Goal: Information Seeking & Learning: Learn about a topic

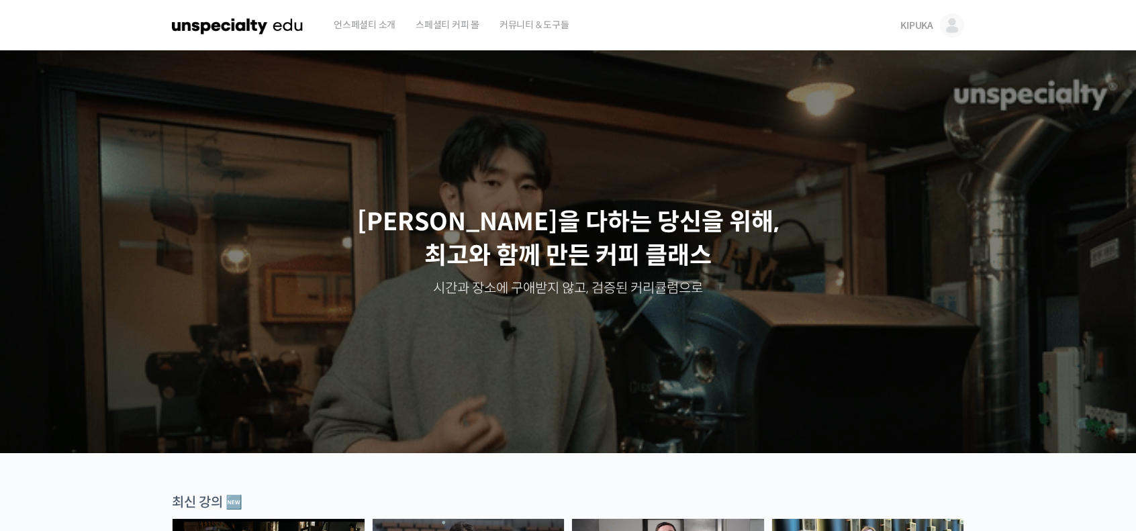
click at [918, 26] on span "KIPUKA" at bounding box center [916, 25] width 33 height 12
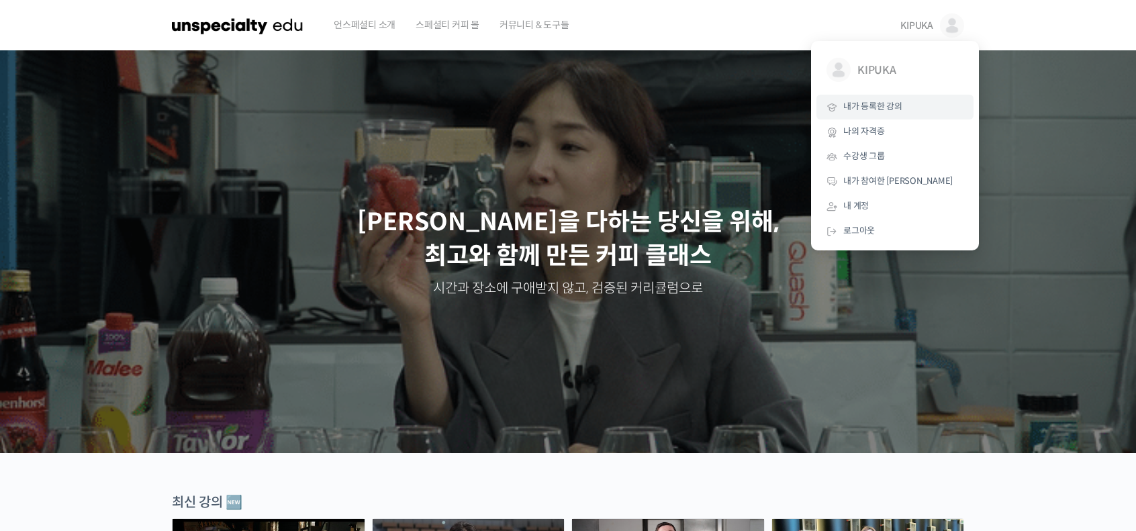
click at [888, 108] on span "내가 등록한 강의" at bounding box center [872, 106] width 59 height 11
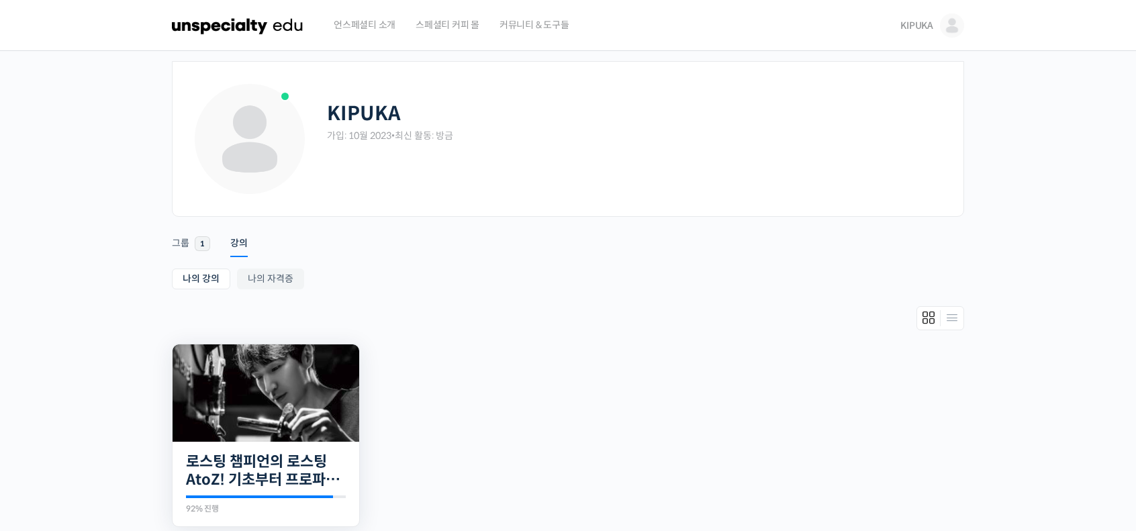
click at [259, 383] on img at bounding box center [266, 392] width 187 height 97
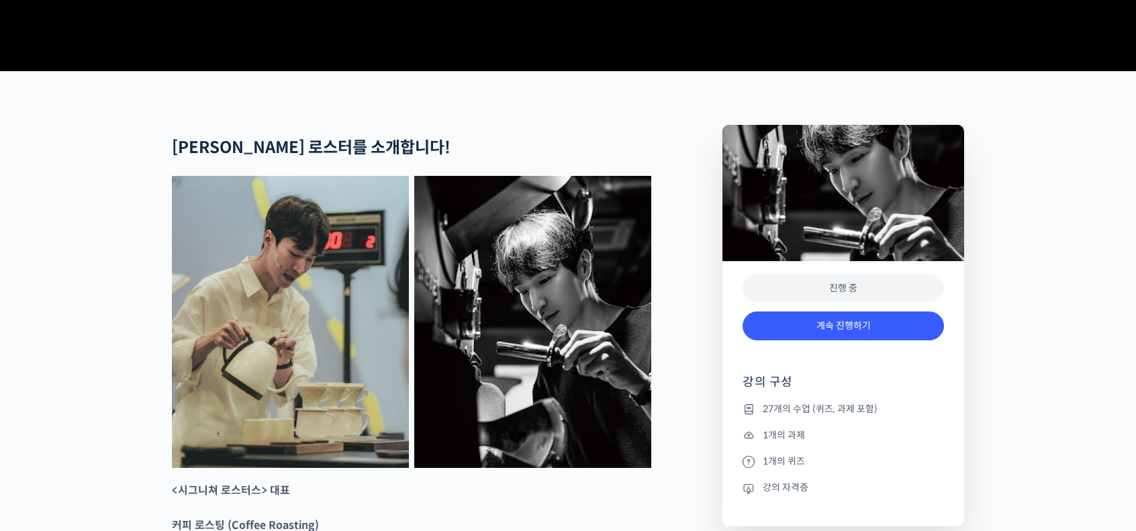
scroll to position [604, 0]
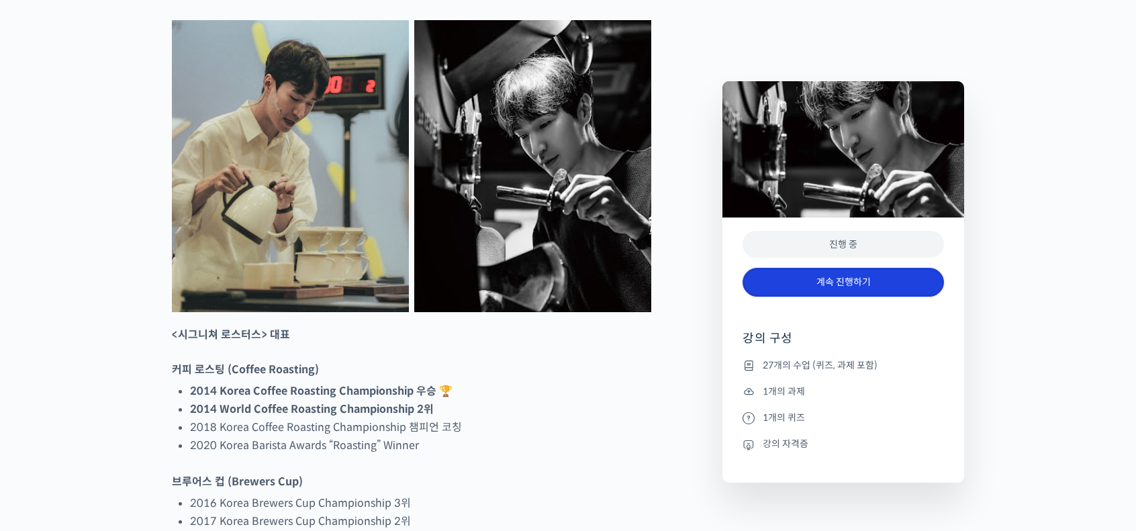
click at [826, 291] on link "계속 진행하기" at bounding box center [843, 282] width 201 height 29
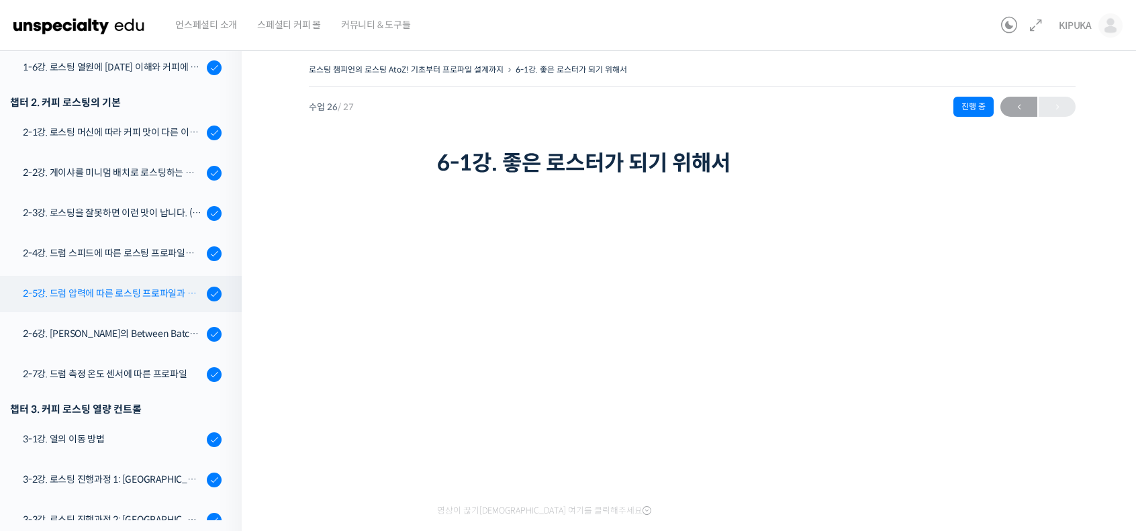
scroll to position [403, 0]
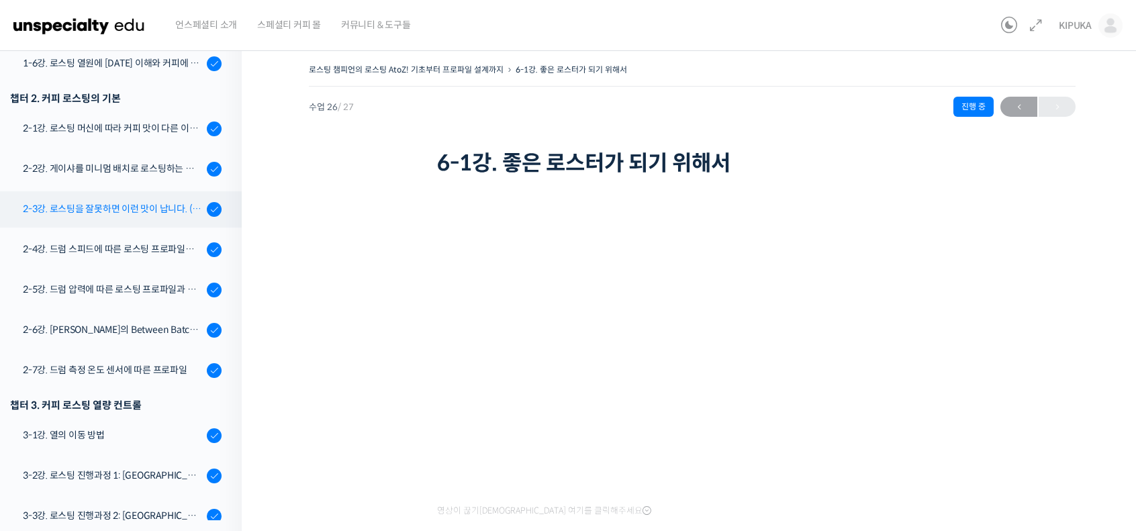
click at [136, 223] on link "2-3강. 로스팅을 잘못하면 이런 맛이 납니다. (로스팅 디팩트의 이해)" at bounding box center [117, 209] width 248 height 36
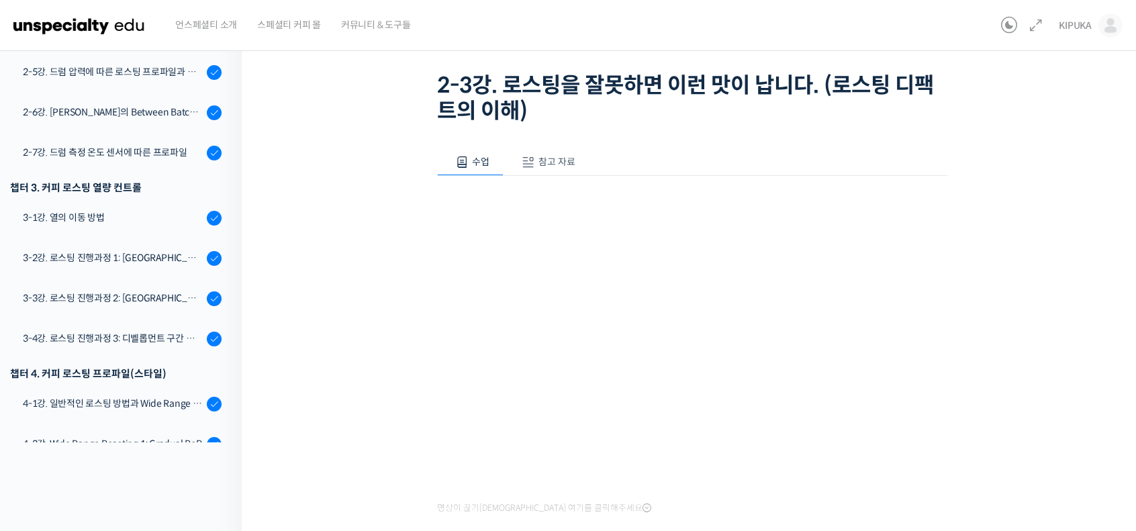
scroll to position [152, 0]
